Goal: Task Accomplishment & Management: Manage account settings

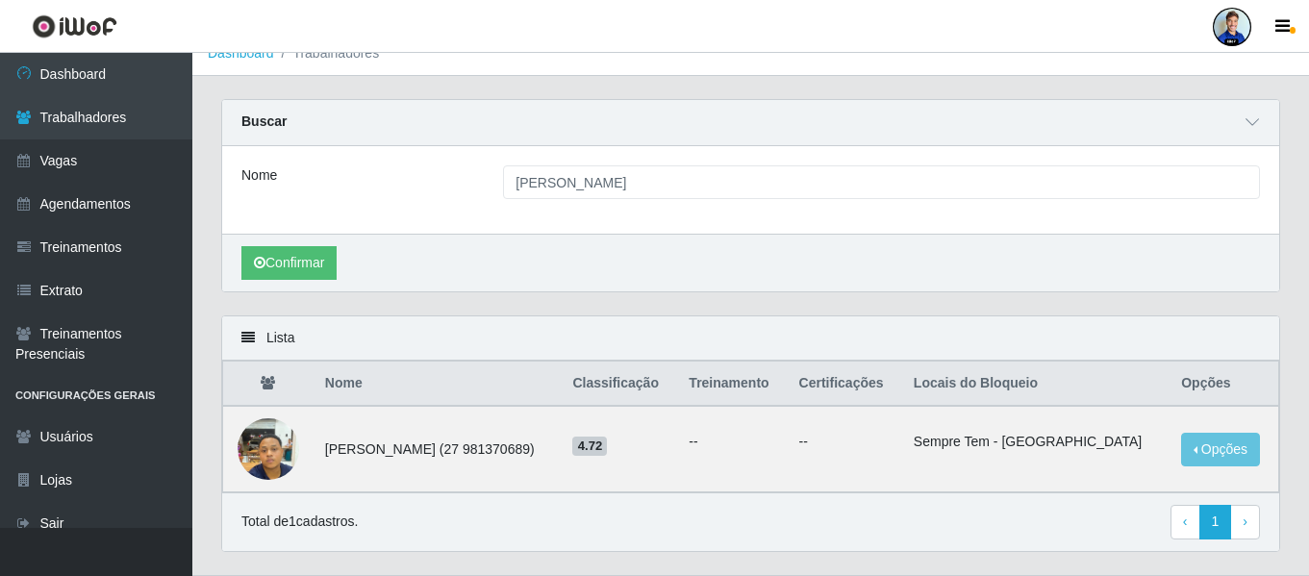
scroll to position [21, 0]
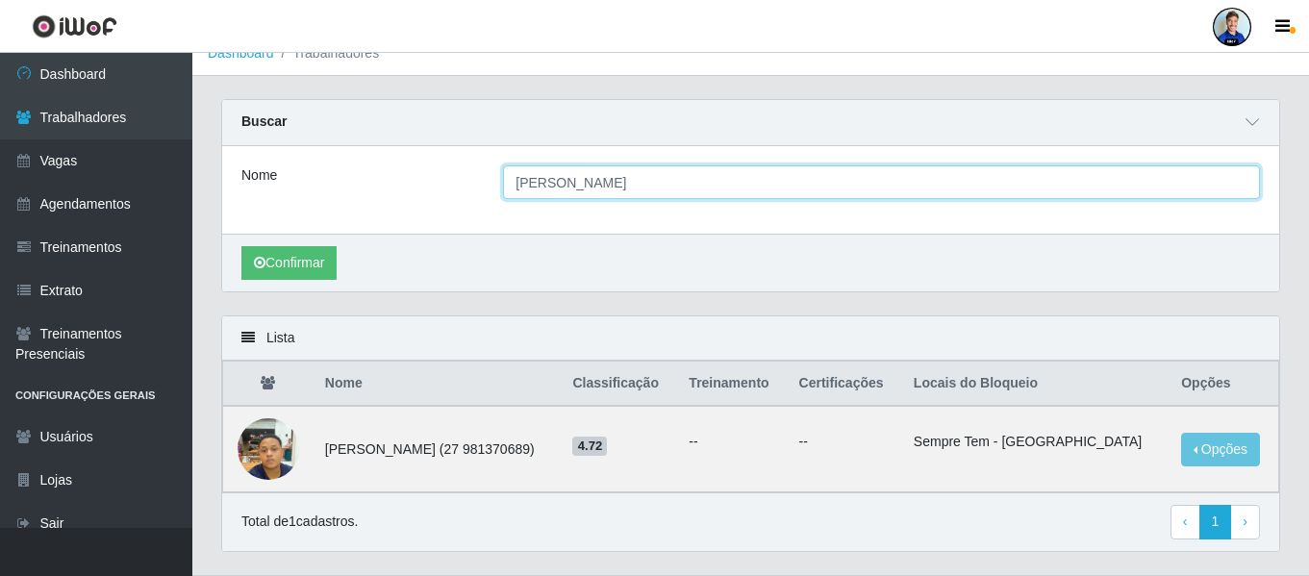
drag, startPoint x: 611, startPoint y: 183, endPoint x: 406, endPoint y: 179, distance: 204.9
click at [406, 179] on div "Nome [PERSON_NAME]" at bounding box center [751, 182] width 1048 height 34
type input "[PERSON_NAME]"
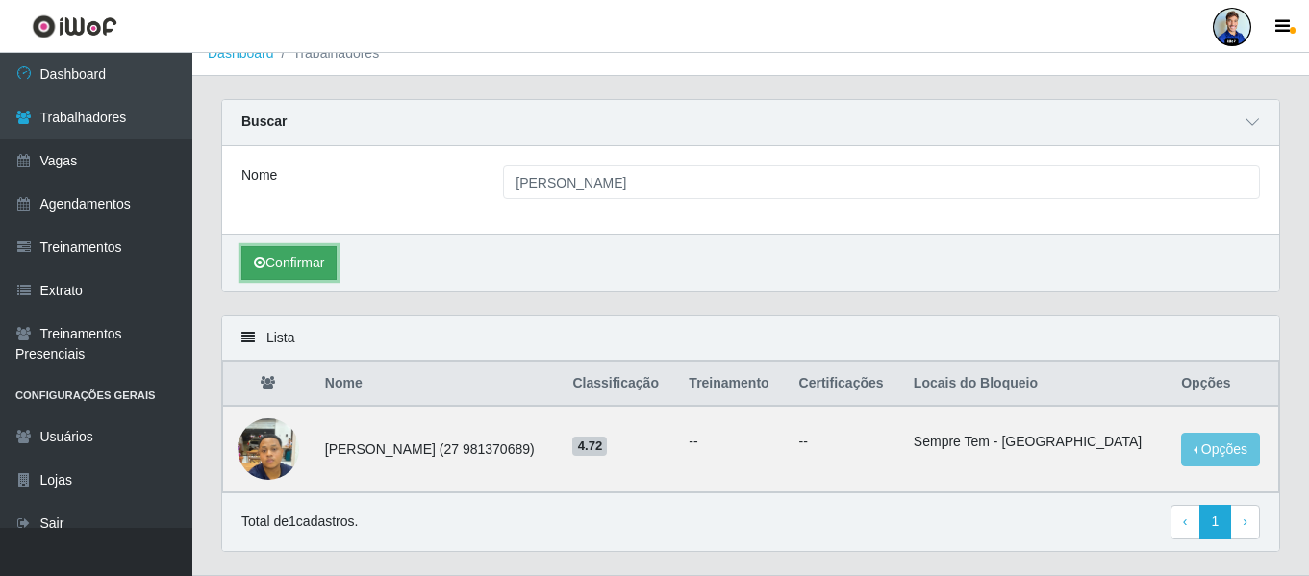
click at [309, 260] on button "Confirmar" at bounding box center [288, 263] width 95 height 34
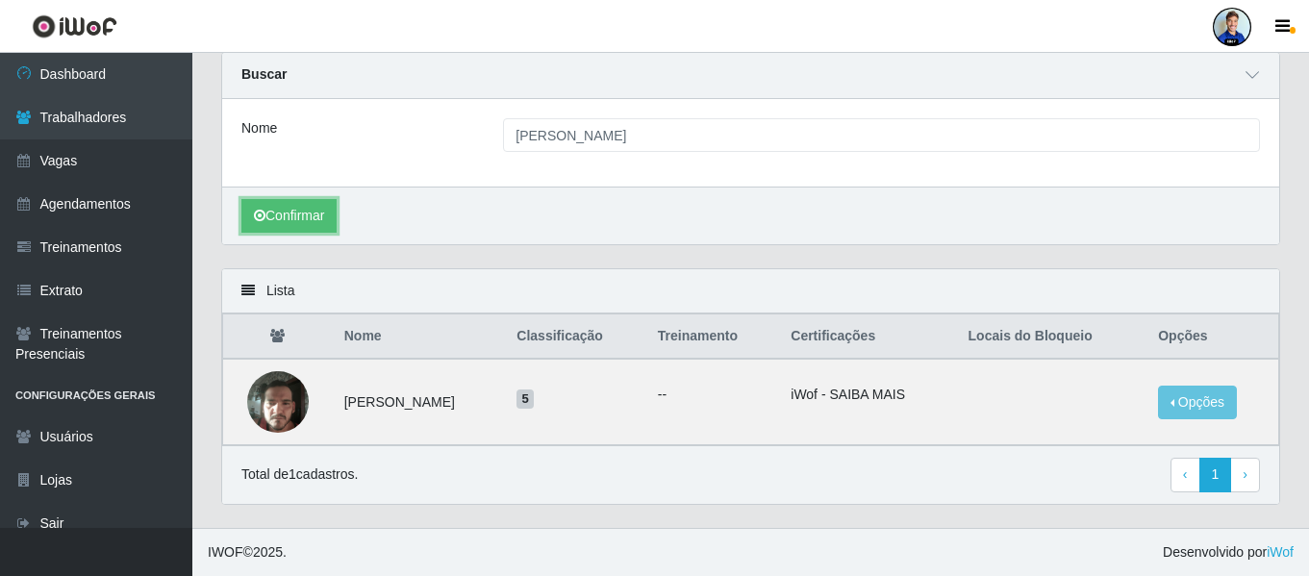
scroll to position [69, 0]
click at [1210, 417] on button "Opções" at bounding box center [1197, 403] width 79 height 34
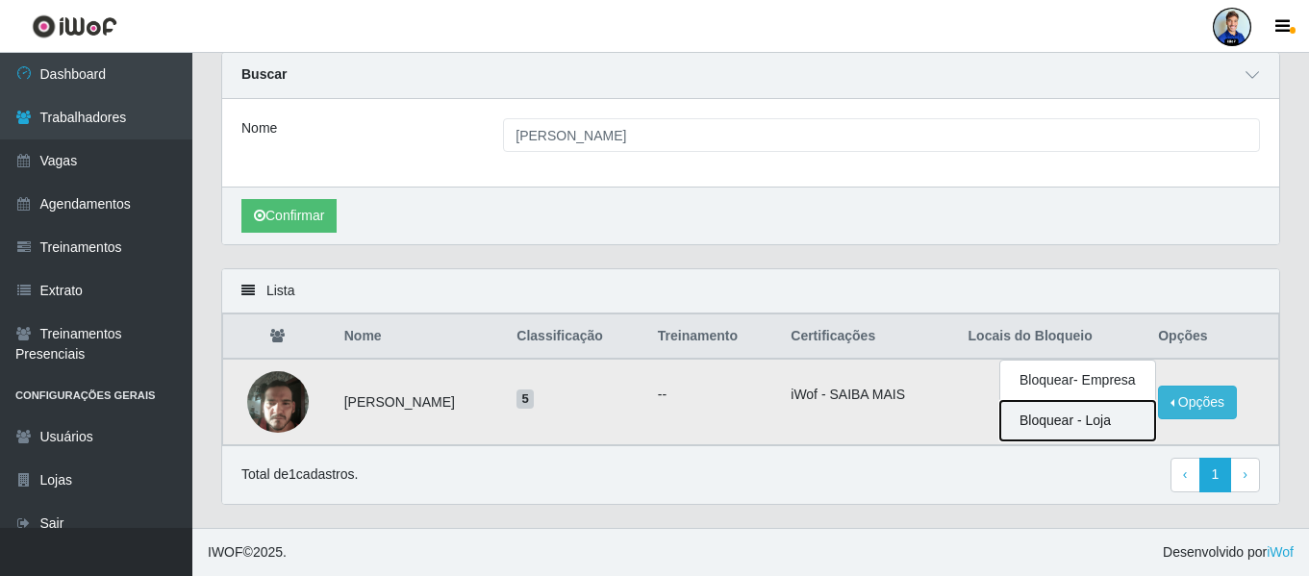
click at [1056, 418] on button "Bloquear - Loja" at bounding box center [1077, 420] width 155 height 39
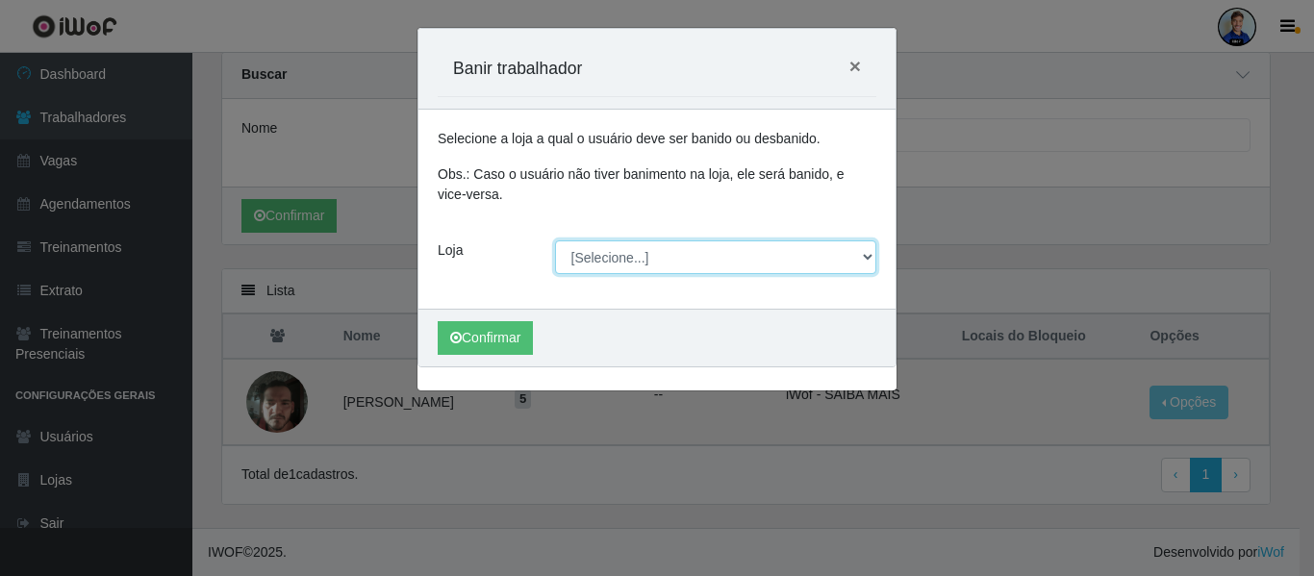
click at [637, 266] on select "[Selecione...] [GEOGRAPHIC_DATA] - [GEOGRAPHIC_DATA] [GEOGRAPHIC_DATA] - [GEOGR…" at bounding box center [716, 257] width 322 height 34
select select "507"
click at [555, 240] on select "[Selecione...] [GEOGRAPHIC_DATA] - [GEOGRAPHIC_DATA] [GEOGRAPHIC_DATA] - [GEOGR…" at bounding box center [716, 257] width 322 height 34
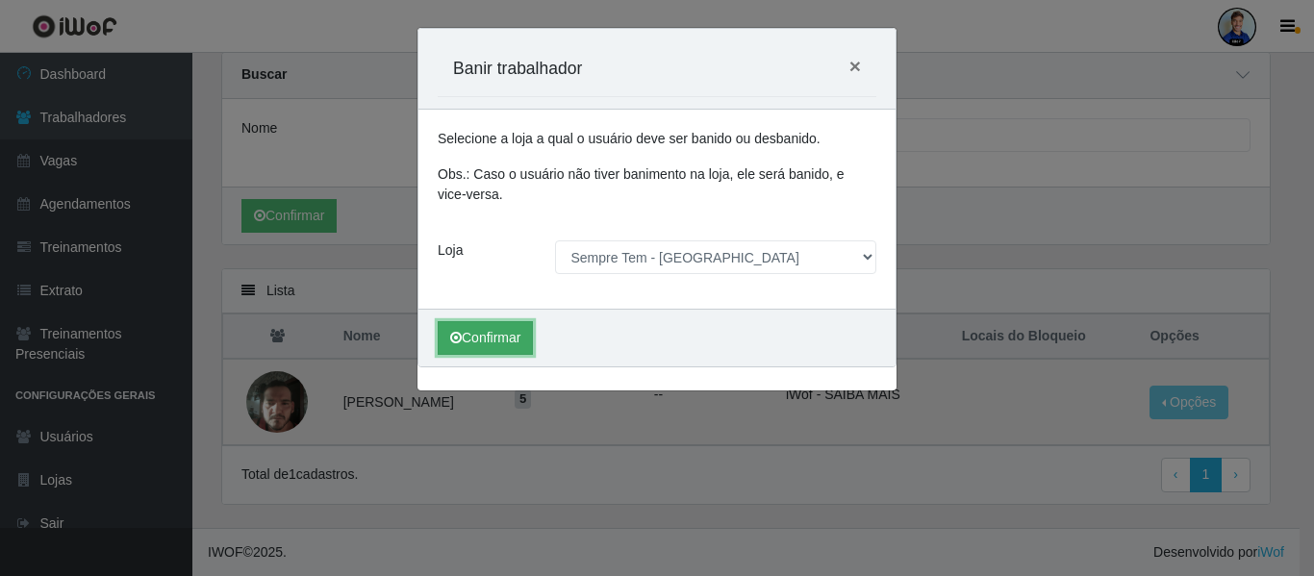
click at [504, 331] on button "Confirmar" at bounding box center [485, 338] width 95 height 34
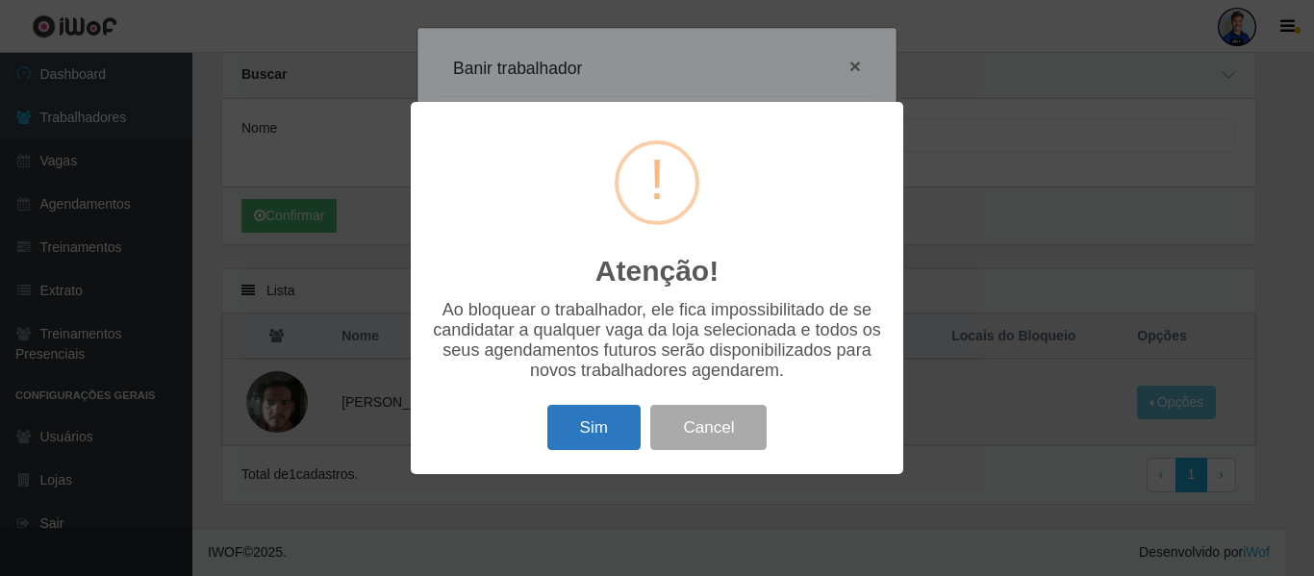
click at [601, 432] on button "Sim" at bounding box center [593, 427] width 93 height 45
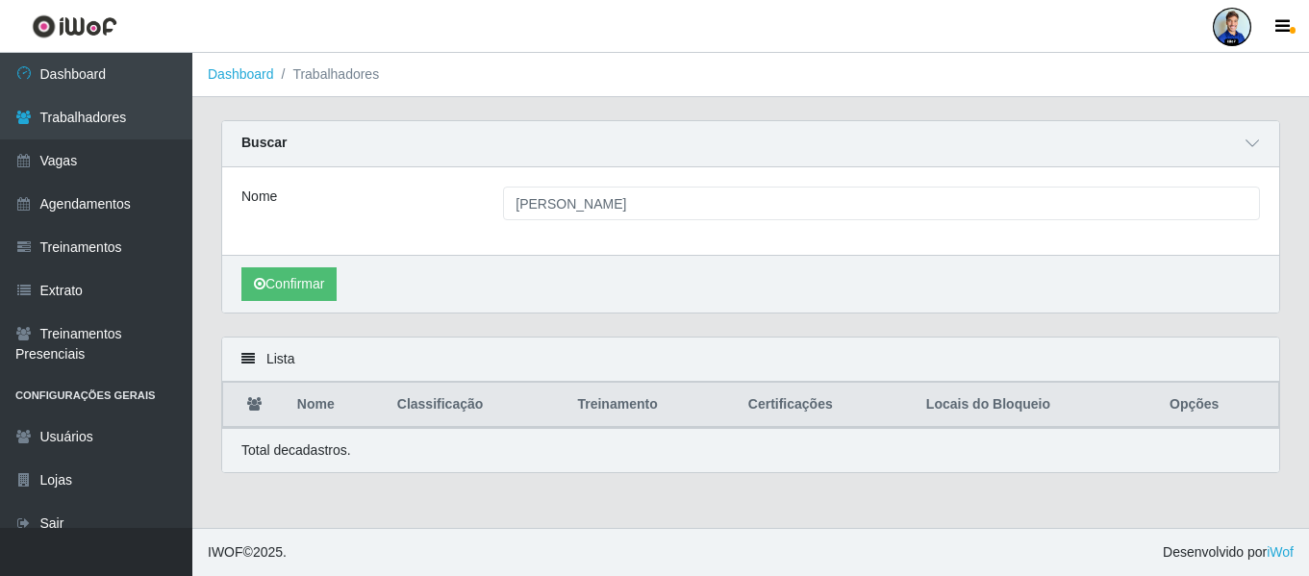
scroll to position [0, 0]
